Goal: Task Accomplishment & Management: Complete application form

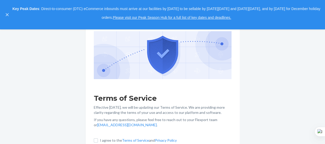
scroll to position [85, 0]
click at [97, 138] on input "I agree to the Terms of Service and Privacy Policy" at bounding box center [96, 140] width 4 height 4
checkbox input "true"
click at [175, 103] on h1 "Terms of Service" at bounding box center [163, 97] width 138 height 9
click at [5, 14] on button "close," at bounding box center [7, 14] width 5 height 5
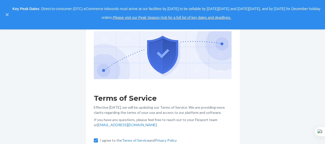
scroll to position [55, 0]
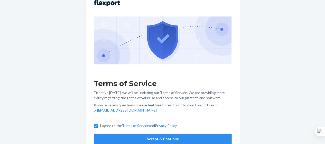
click at [132, 134] on button "Accept & Continue" at bounding box center [163, 138] width 138 height 10
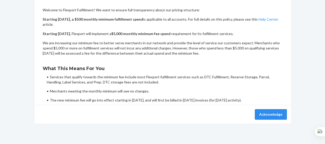
click at [267, 112] on button "Acknowledge" at bounding box center [271, 114] width 32 height 10
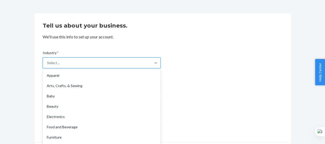
click at [67, 68] on div "option Apparel focused, 1 of 19. 19 results available. Use Up and Down to choos…" at bounding box center [102, 62] width 118 height 11
click at [48, 65] on input "Industry * option Apparel focused, 1 of 19. 19 results available. Use Up and Do…" at bounding box center [47, 62] width 1 height 5
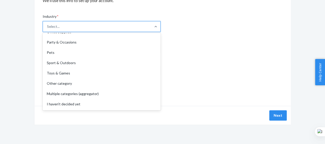
scroll to position [56, 0]
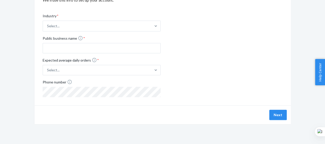
click at [240, 63] on div "Industry * Select... Public business name * Expected average daily orders * Sel…" at bounding box center [163, 51] width 240 height 92
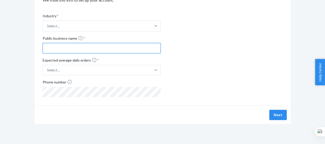
click at [130, 48] on input "Public business name *" at bounding box center [102, 48] width 118 height 10
type input "Gul975"
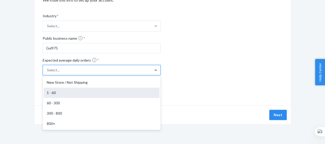
click at [92, 88] on div "1 - 60" at bounding box center [102, 92] width 116 height 10
click at [21, 70] on input "Expected average daily orders * option 1 - 60 focused, 2 of 5. 5 results availa…" at bounding box center [21, 70] width 0 height 0
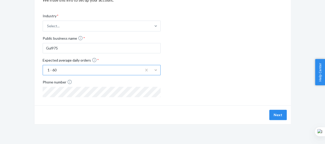
click at [68, 64] on div "Industry * Select... Public business name * Gul975 Expected average daily order…" at bounding box center [102, 55] width 118 height 88
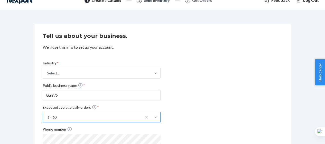
scroll to position [0, 0]
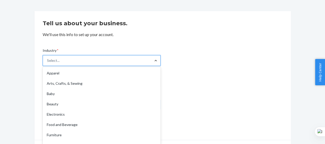
click at [158, 66] on div "option Apparel focused, 1 of 19. 19 results available. Use Up and Down to choos…" at bounding box center [102, 60] width 118 height 11
click at [48, 63] on input "Industry * option Apparel focused, 1 of 19. 19 results available. Use Up and Do…" at bounding box center [47, 60] width 1 height 5
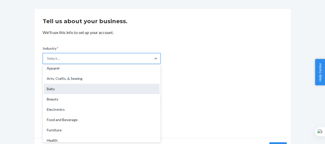
scroll to position [3, 0]
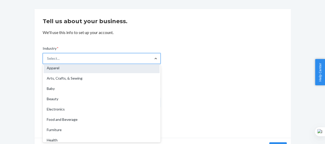
click at [110, 67] on div "Apparel" at bounding box center [102, 68] width 116 height 10
click at [48, 61] on input "Industry * option Apparel focused, 1 of 19. 19 results available. Use Up and Do…" at bounding box center [47, 58] width 1 height 5
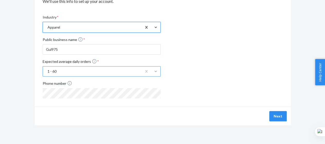
scroll to position [56, 0]
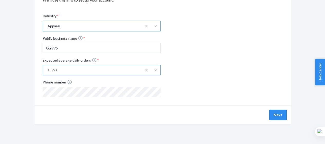
click at [280, 111] on button "Next" at bounding box center [277, 114] width 17 height 10
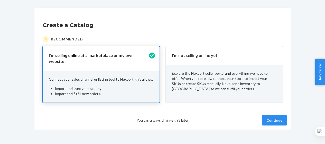
scroll to position [26, 0]
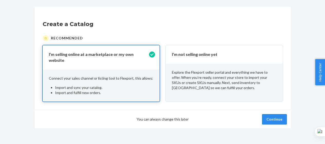
click at [272, 115] on button "Continue" at bounding box center [274, 119] width 25 height 10
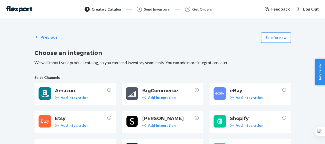
click at [243, 90] on span "eBay" at bounding box center [256, 90] width 52 height 7
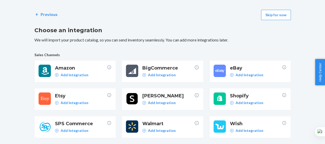
scroll to position [39, 0]
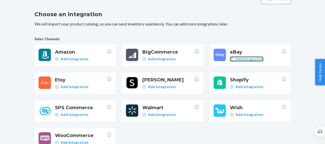
click at [250, 59] on p "Add Integration" at bounding box center [250, 58] width 28 height 5
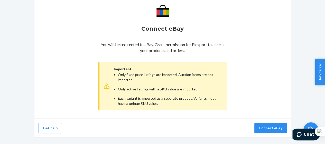
scroll to position [61, 0]
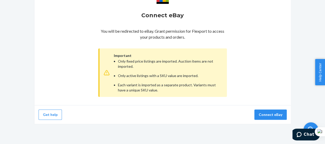
click at [112, 75] on div "Important Only fixed price listings are imported. Auction items are not importe…" at bounding box center [162, 72] width 128 height 48
click at [112, 80] on div "Important Only fixed price listings are imported. Auction items are not importe…" at bounding box center [162, 72] width 128 height 48
click at [112, 75] on div "Important Only fixed price listings are imported. Auction items are not importe…" at bounding box center [162, 72] width 128 height 48
click at [143, 85] on li "Each variant is imported as a separate product. Variants must have a unique SKU…" at bounding box center [169, 87] width 103 height 10
click at [49, 116] on button "Get help" at bounding box center [50, 114] width 23 height 10
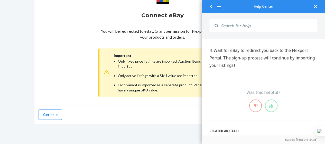
scroll to position [399, 0]
click at [177, 22] on div "Connect eBay You will be redirected to eBay. Grant permission for Flexport to a…" at bounding box center [162, 43] width 128 height 111
click at [183, 27] on div "You will be redirected to eBay. Grant permission for Flexport to access your pr…" at bounding box center [162, 62] width 128 height 72
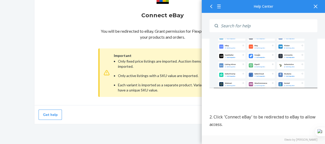
scroll to position [164, 0]
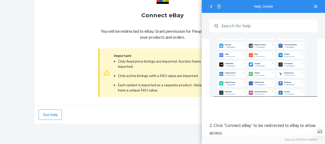
click at [315, 5] on icon at bounding box center [316, 7] width 4 height 4
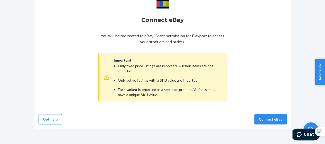
scroll to position [56, 0]
click at [263, 123] on button "Connect eBay" at bounding box center [270, 119] width 32 height 10
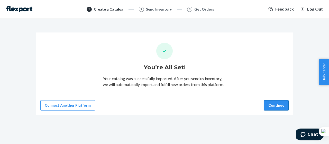
click at [274, 108] on button "Continue" at bounding box center [276, 105] width 25 height 10
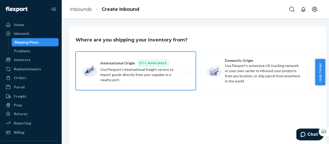
click at [195, 57] on label "International Origin DTC Available Use Flexport's international freight service…" at bounding box center [136, 70] width 120 height 39
click at [189, 69] on input "International Origin DTC Available Use Flexport's international freight service…" at bounding box center [187, 70] width 3 height 3
radio input "true"
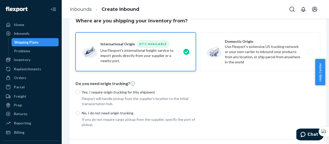
scroll to position [10, 0]
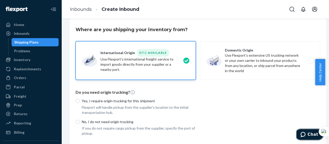
click at [310, 134] on span "Chat" at bounding box center [313, 134] width 11 height 5
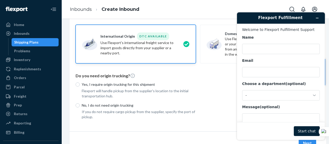
scroll to position [33, 0]
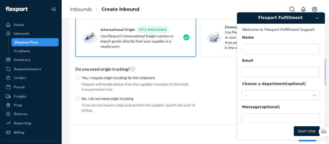
click at [221, 91] on div "Yes, I require origin trucking for this shipment Flexport will handle pickup fr…" at bounding box center [198, 92] width 245 height 41
click at [317, 16] on button "Minimise widget" at bounding box center [317, 17] width 8 height 7
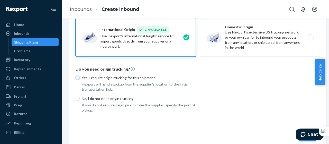
click at [77, 78] on input "Yes, I require origin trucking for this shipment" at bounding box center [78, 78] width 4 height 4
radio input "true"
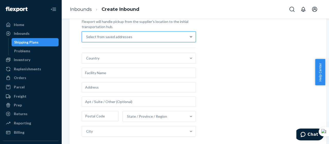
scroll to position [95, 0]
click at [202, 31] on div "Yes, I require origin trucking for this shipment Flexport will handle pickup fr…" at bounding box center [198, 86] width 245 height 152
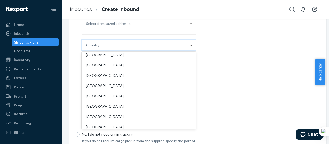
scroll to position [106, 0]
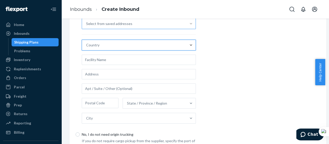
click at [85, 46] on div "Country" at bounding box center [134, 45] width 104 height 10
click at [86, 46] on input "0 results available. Select is focused ,type to refine list, press Down to open…" at bounding box center [86, 44] width 1 height 5
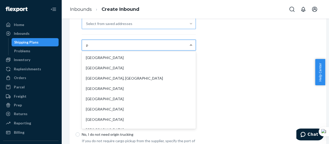
type input "p"
click at [191, 26] on div at bounding box center [190, 24] width 9 height 10
click at [87, 26] on input "Select from saved addresses" at bounding box center [86, 23] width 1 height 5
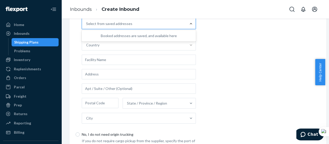
click at [135, 37] on div "Booked addresses are saved, and available here" at bounding box center [139, 35] width 106 height 5
click at [87, 26] on input "0 results available. Use Up and Down to choose options, press Enter to select t…" at bounding box center [86, 23] width 1 height 5
click at [128, 35] on div "Booked addresses are saved, and available here" at bounding box center [139, 35] width 106 height 5
click at [87, 26] on input "0 results available. Use Up and Down to choose options, press Enter to select t…" at bounding box center [86, 23] width 1 height 5
click at [128, 35] on div "Booked addresses are saved, and available here" at bounding box center [139, 35] width 106 height 5
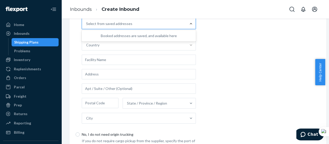
click at [87, 26] on input "0 results available. Use Up and Down to choose options, press Enter to select t…" at bounding box center [86, 23] width 1 height 5
click at [128, 35] on div "Booked addresses are saved, and available here" at bounding box center [139, 35] width 106 height 5
click at [87, 26] on input "0 results available. Use Up and Down to choose options, press Enter to select t…" at bounding box center [86, 23] width 1 height 5
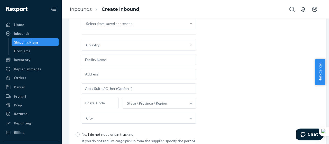
click at [232, 22] on div "Yes, I require origin trucking for this shipment Flexport will handle pickup fr…" at bounding box center [198, 72] width 245 height 152
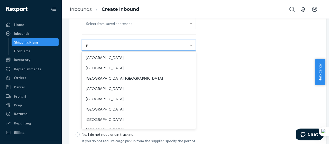
type input "pa"
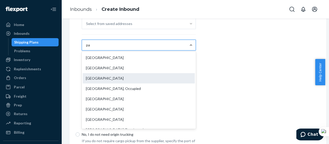
click at [111, 74] on div "Pakistan" at bounding box center [139, 78] width 112 height 10
click at [90, 48] on input "pa" at bounding box center [88, 44] width 4 height 5
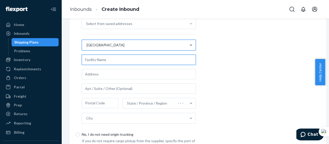
click at [146, 60] on input "text" at bounding box center [139, 59] width 114 height 10
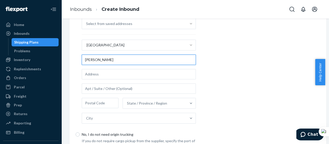
type input "Gulzar Ahmad"
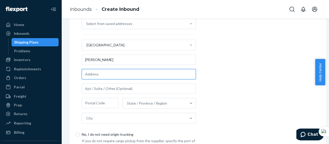
click at [142, 76] on input "text" at bounding box center [139, 74] width 114 height 10
type input "House#1995, Street#4, Block#14"
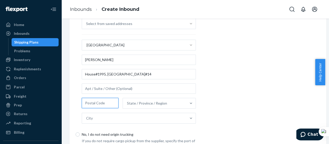
type input "57200"
type input "Chichawatni"
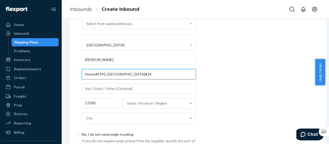
scroll to position [0, 0]
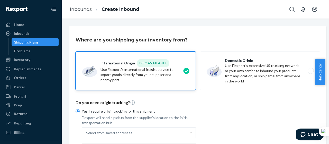
drag, startPoint x: 136, startPoint y: 72, endPoint x: 134, endPoint y: -27, distance: 98.4
click at [134, 0] on html "Home Inbounds Shipping Plans Problems Inventory Products Replenishments Orders …" at bounding box center [164, 72] width 329 height 144
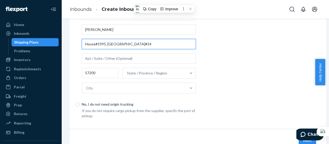
scroll to position [150, 0]
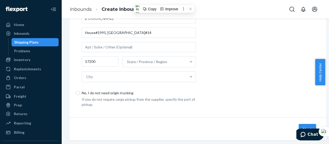
click at [246, 55] on div "Yes, I require origin trucking for this shipment Flexport will handle pickup fr…" at bounding box center [198, 31] width 245 height 152
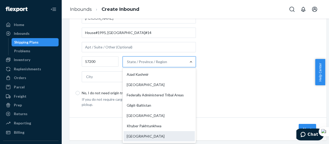
click at [139, 136] on div "Punjab" at bounding box center [159, 136] width 71 height 10
click at [127, 64] on input "option Punjab focused, 7 of 8. 8 results available. Use Up and Down to choose o…" at bounding box center [127, 61] width 1 height 5
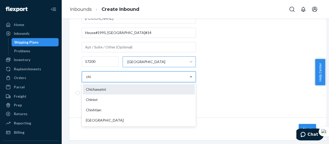
click at [121, 91] on div "Chichawatni" at bounding box center [139, 89] width 112 height 10
type input "chi"
click at [91, 79] on input "chi" at bounding box center [88, 76] width 5 height 5
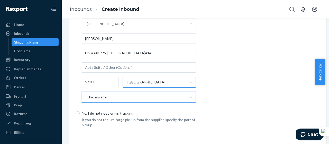
scroll to position [130, 0]
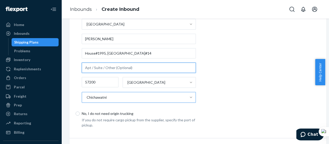
click at [148, 64] on input "text" at bounding box center [139, 67] width 114 height 10
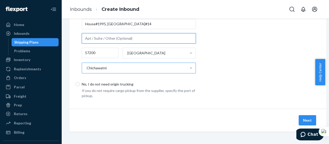
scroll to position [162, 0]
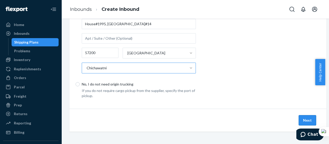
click at [315, 115] on button "Next" at bounding box center [307, 120] width 17 height 10
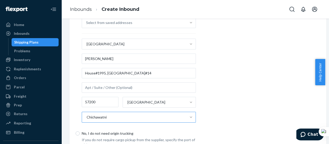
scroll to position [90, 0]
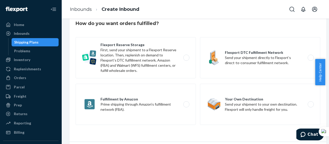
scroll to position [16, 0]
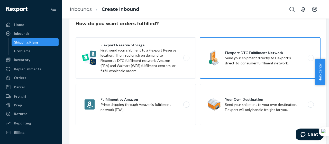
click at [251, 59] on label "Flexport DTC Fulfillment Network Send your shipment directly to Flexport’s dire…" at bounding box center [260, 57] width 120 height 41
click at [310, 59] on input "Flexport DTC Fulfillment Network Send your shipment directly to Flexport’s dire…" at bounding box center [311, 57] width 3 height 3
radio input "true"
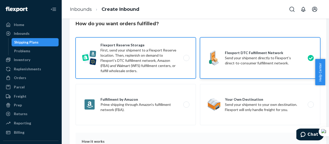
click at [144, 59] on label "Flexport Reserve Storage First, send your shipment to a Flexport Reserve locati…" at bounding box center [136, 57] width 120 height 41
click at [186, 59] on input "Flexport Reserve Storage First, send your shipment to a Flexport Reserve locati…" at bounding box center [187, 57] width 3 height 3
radio input "true"
click at [310, 56] on input "Flexport DTC Fulfillment Network Send your shipment directly to Flexport’s dire…" at bounding box center [311, 57] width 3 height 3
radio input "true"
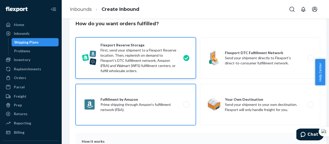
click at [186, 103] on input "Fulfillment by Amazon Prime shipping through Amazon’s fulfillment network (FBA)." at bounding box center [187, 104] width 3 height 3
radio input "true"
radio input "false"
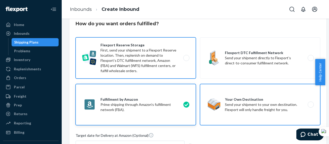
click at [310, 103] on input "Your Own Destination Send your shipment to your own destination. Flexport will …" at bounding box center [311, 104] width 3 height 3
radio input "true"
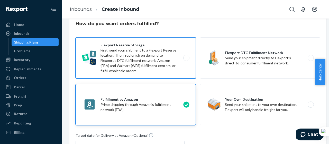
click at [186, 56] on input "Flexport Reserve Storage First, send your shipment to a Flexport Reserve locati…" at bounding box center [187, 57] width 3 height 3
radio input "true"
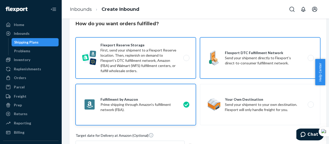
click at [310, 56] on input "Flexport DTC Fulfillment Network Send your shipment directly to Flexport’s dire…" at bounding box center [311, 57] width 3 height 3
radio input "true"
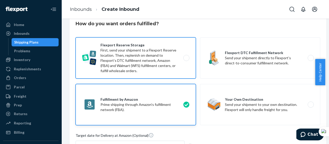
click at [186, 103] on input "Fulfillment by Amazon Prime shipping through Amazon’s fulfillment network (FBA)." at bounding box center [187, 104] width 3 height 3
radio input "true"
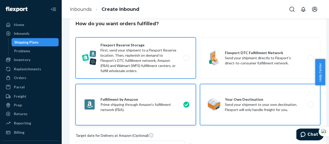
click at [310, 103] on input "Your Own Destination Send your shipment to your own destination. Flexport will …" at bounding box center [311, 104] width 3 height 3
radio input "true"
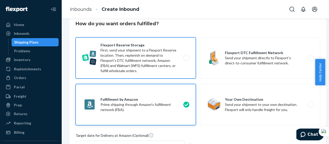
click at [186, 56] on input "Flexport Reserve Storage First, send your shipment to a Flexport Reserve locati…" at bounding box center [187, 57] width 3 height 3
radio input "true"
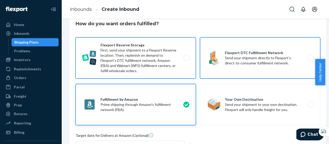
click at [310, 56] on input "Flexport DTC Fulfillment Network Send your shipment directly to Flexport’s dire…" at bounding box center [311, 57] width 3 height 3
radio input "true"
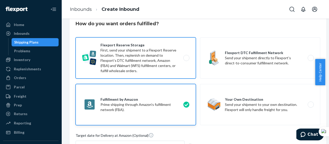
click at [186, 103] on input "Fulfillment by Amazon Prime shipping through Amazon’s fulfillment network (FBA)." at bounding box center [187, 104] width 3 height 3
radio input "true"
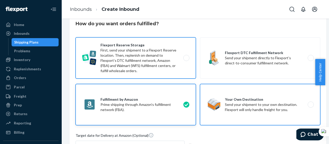
click at [310, 103] on input "Your Own Destination Send your shipment to your own destination. Flexport will …" at bounding box center [311, 104] width 3 height 3
radio input "true"
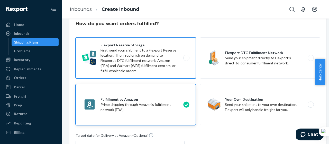
click at [186, 56] on input "Flexport Reserve Storage First, send your shipment to a Flexport Reserve locati…" at bounding box center [187, 57] width 3 height 3
radio input "true"
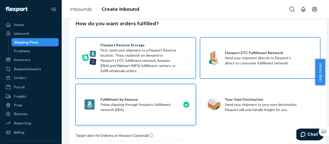
click at [310, 56] on input "Flexport DTC Fulfillment Network Send your shipment directly to Flexport’s dire…" at bounding box center [311, 57] width 3 height 3
radio input "true"
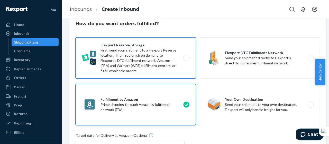
click at [186, 103] on input "Fulfillment by Amazon Prime shipping through Amazon’s fulfillment network (FBA)." at bounding box center [187, 104] width 3 height 3
radio input "true"
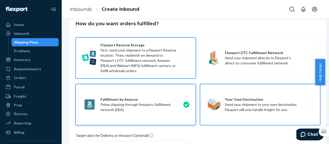
click at [310, 103] on input "Your Own Destination Send your shipment to your own destination. Flexport will …" at bounding box center [311, 104] width 3 height 3
radio input "true"
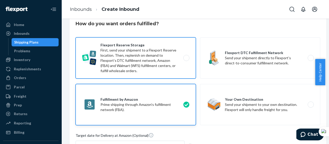
click at [186, 56] on input "Flexport Reserve Storage First, send your shipment to a Flexport Reserve locati…" at bounding box center [187, 57] width 3 height 3
radio input "true"
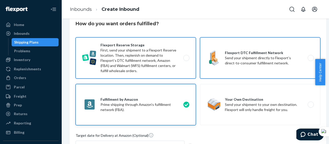
click at [310, 56] on input "Flexport DTC Fulfillment Network Send your shipment directly to Flexport’s dire…" at bounding box center [311, 57] width 3 height 3
radio input "true"
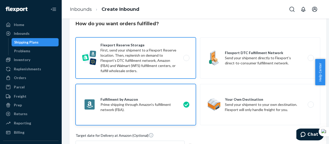
click at [186, 103] on input "Fulfillment by Amazon Prime shipping through Amazon’s fulfillment network (FBA)." at bounding box center [187, 104] width 3 height 3
radio input "true"
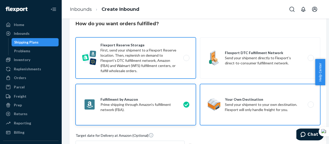
click at [310, 103] on input "Your Own Destination Send your shipment to your own destination. Flexport will …" at bounding box center [311, 104] width 3 height 3
radio input "true"
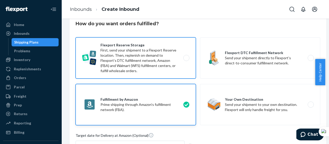
click at [186, 56] on input "Flexport Reserve Storage First, send your shipment to a Flexport Reserve locati…" at bounding box center [187, 57] width 3 height 3
radio input "true"
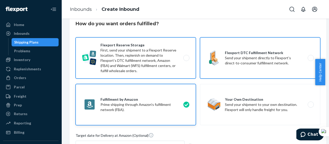
click at [310, 56] on input "Flexport DTC Fulfillment Network Send your shipment directly to Flexport’s dire…" at bounding box center [311, 57] width 3 height 3
radio input "true"
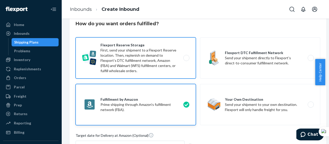
click at [186, 103] on input "Fulfillment by Amazon Prime shipping through Amazon’s fulfillment network (FBA)." at bounding box center [187, 104] width 3 height 3
radio input "true"
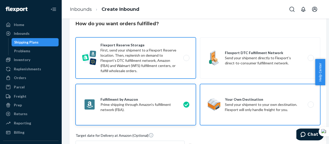
click at [310, 103] on input "Your Own Destination Send your shipment to your own destination. Flexport will …" at bounding box center [311, 104] width 3 height 3
radio input "true"
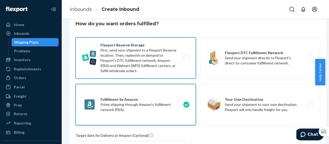
click at [186, 56] on input "Flexport Reserve Storage First, send your shipment to a Flexport Reserve locati…" at bounding box center [187, 57] width 3 height 3
radio input "true"
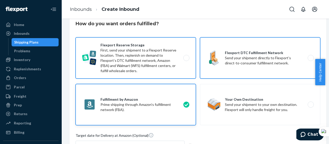
click at [310, 56] on input "Flexport DTC Fulfillment Network Send your shipment directly to Flexport’s dire…" at bounding box center [311, 57] width 3 height 3
radio input "true"
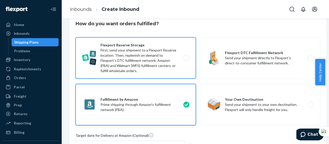
click at [186, 103] on input "Fulfillment by Amazon Prime shipping through Amazon’s fulfillment network (FBA)." at bounding box center [187, 104] width 3 height 3
radio input "true"
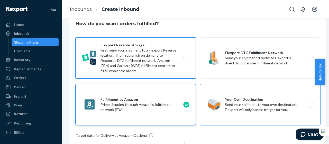
click at [310, 103] on input "Your Own Destination Send your shipment to your own destination. Flexport will …" at bounding box center [311, 104] width 3 height 3
radio input "true"
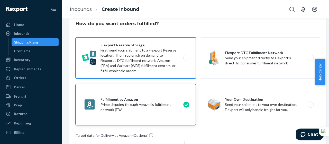
click at [186, 56] on input "Flexport Reserve Storage First, send your shipment to a Flexport Reserve locati…" at bounding box center [187, 57] width 3 height 3
radio input "true"
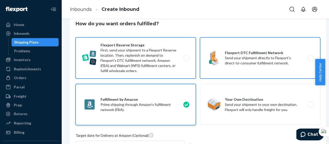
click at [310, 56] on input "Flexport DTC Fulfillment Network Send your shipment directly to Flexport’s dire…" at bounding box center [311, 57] width 3 height 3
radio input "true"
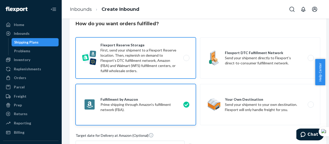
click at [186, 103] on input "Fulfillment by Amazon Prime shipping through Amazon’s fulfillment network (FBA)." at bounding box center [187, 104] width 3 height 3
radio input "true"
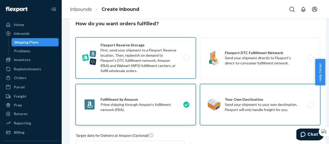
click at [310, 103] on input "Your Own Destination Send your shipment to your own destination. Flexport will …" at bounding box center [311, 104] width 3 height 3
radio input "true"
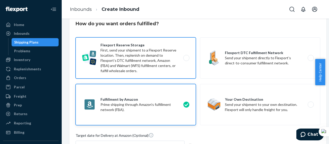
click at [186, 56] on input "Flexport Reserve Storage First, send your shipment to a Flexport Reserve locati…" at bounding box center [187, 57] width 3 height 3
radio input "true"
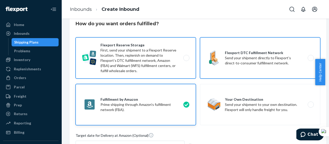
click at [310, 56] on input "Flexport DTC Fulfillment Network Send your shipment directly to Flexport’s dire…" at bounding box center [311, 57] width 3 height 3
radio input "true"
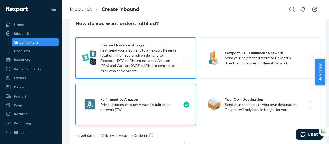
click at [186, 103] on input "Fulfillment by Amazon Prime shipping through Amazon’s fulfillment network (FBA)." at bounding box center [187, 104] width 3 height 3
radio input "true"
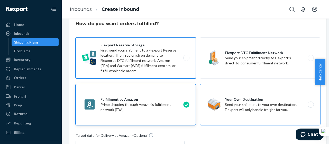
click at [310, 103] on input "Your Own Destination Send your shipment to your own destination. Flexport will …" at bounding box center [311, 104] width 3 height 3
radio input "true"
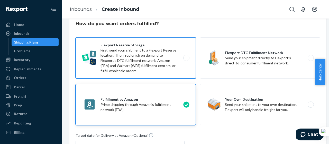
click at [186, 56] on input "Flexport Reserve Storage First, send your shipment to a Flexport Reserve locati…" at bounding box center [187, 57] width 3 height 3
radio input "true"
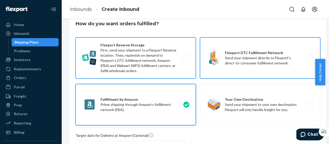
click at [310, 56] on input "Flexport DTC Fulfillment Network Send your shipment directly to Flexport’s dire…" at bounding box center [311, 57] width 3 height 3
radio input "true"
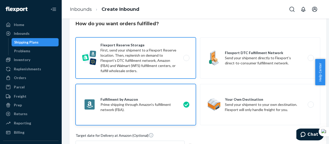
click at [186, 103] on input "Fulfillment by Amazon Prime shipping through Amazon’s fulfillment network (FBA)." at bounding box center [187, 104] width 3 height 3
radio input "true"
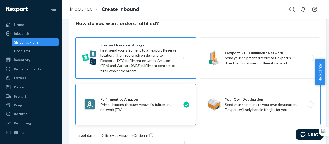
click at [310, 103] on input "Your Own Destination Send your shipment to your own destination. Flexport will …" at bounding box center [311, 104] width 3 height 3
radio input "true"
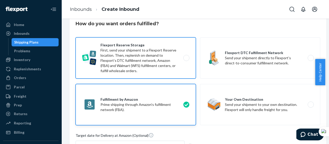
click at [186, 56] on input "Flexport Reserve Storage First, send your shipment to a Flexport Reserve locati…" at bounding box center [187, 57] width 3 height 3
radio input "true"
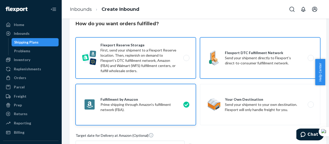
click at [310, 56] on input "Flexport DTC Fulfillment Network Send your shipment directly to Flexport’s dire…" at bounding box center [311, 57] width 3 height 3
radio input "true"
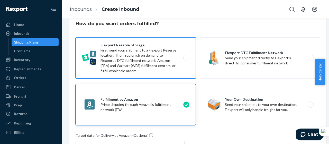
click at [186, 103] on input "Fulfillment by Amazon Prime shipping through Amazon’s fulfillment network (FBA)." at bounding box center [187, 104] width 3 height 3
radio input "true"
radio input "false"
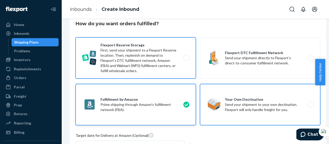
click at [310, 103] on input "Your Own Destination Send your shipment to your own destination. Flexport will …" at bounding box center [311, 104] width 3 height 3
radio input "true"
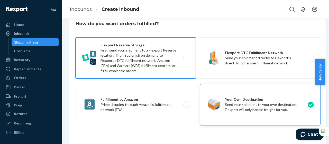
radio input "false"
click at [186, 56] on input "Flexport Reserve Storage First, send your shipment to a Flexport Reserve locati…" at bounding box center [187, 57] width 3 height 3
radio input "true"
radio input "false"
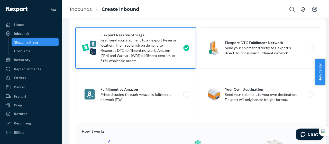
scroll to position [26, 0]
